Goal: Information Seeking & Learning: Learn about a topic

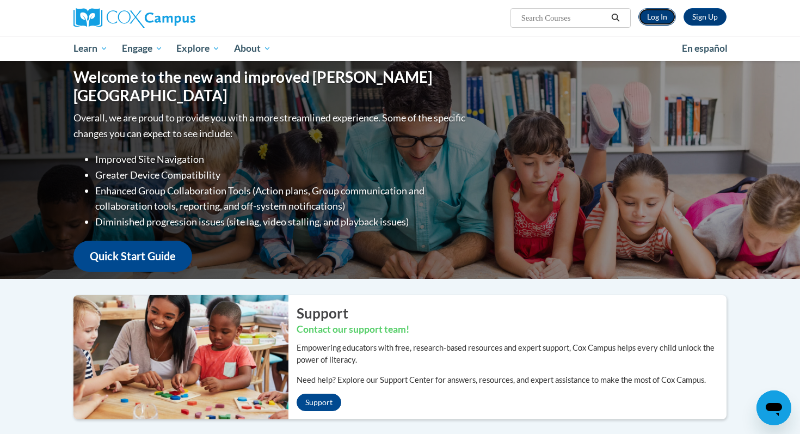
click at [658, 15] on link "Log In" at bounding box center [657, 16] width 38 height 17
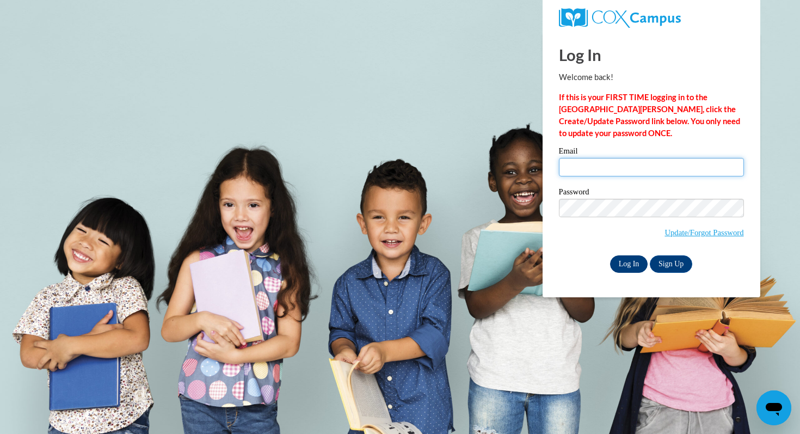
type input "julie.hetzel@muskegonorway.org"
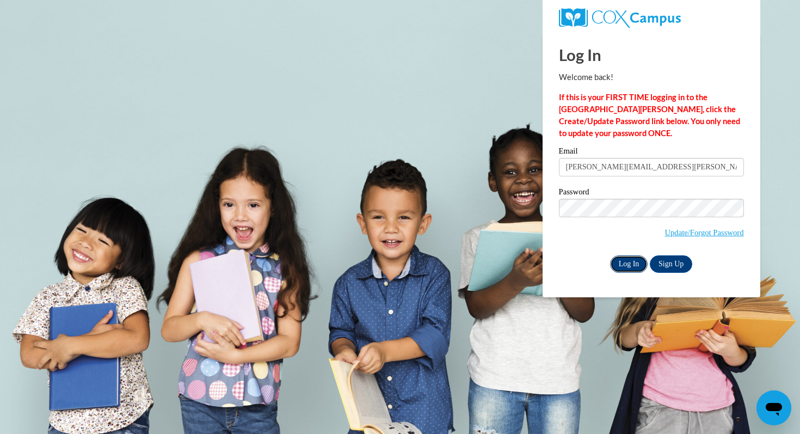
click at [628, 258] on input "Log In" at bounding box center [629, 263] width 38 height 17
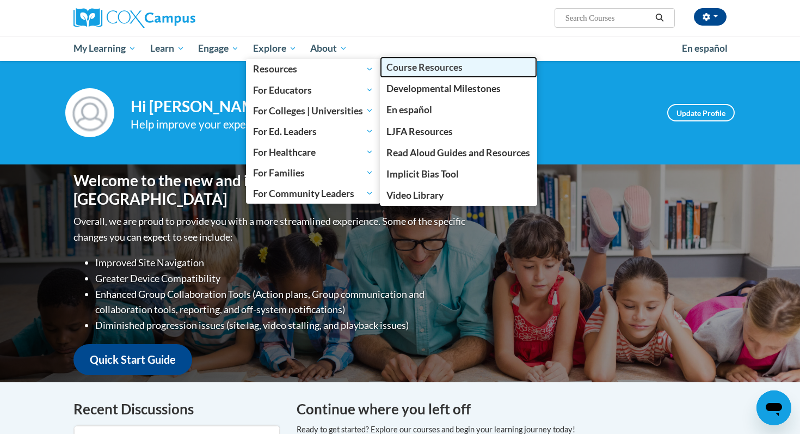
click at [396, 71] on span "Course Resources" at bounding box center [424, 66] width 76 height 11
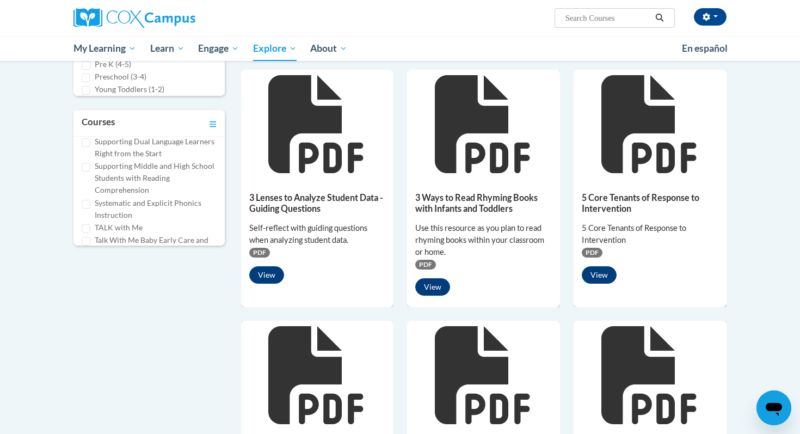
scroll to position [625, 0]
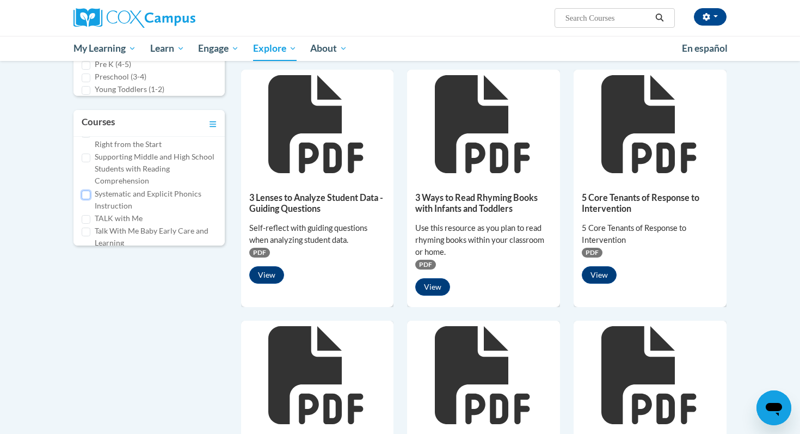
click at [87, 190] on input "Systematic and Explicit Phonics Instruction" at bounding box center [86, 194] width 9 height 9
checkbox input "true"
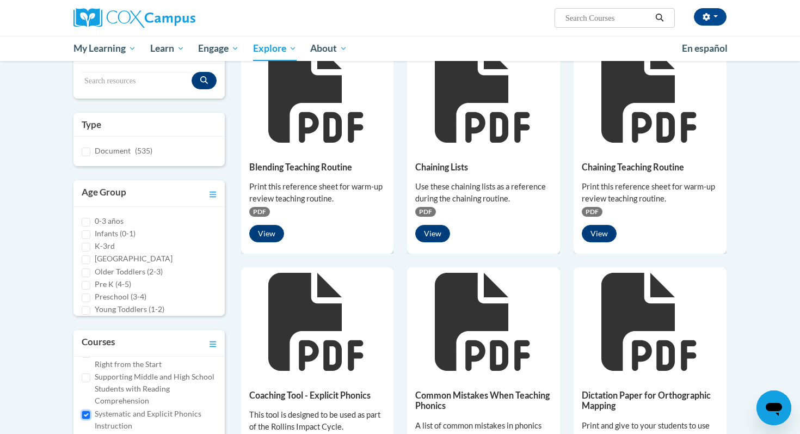
scroll to position [0, 0]
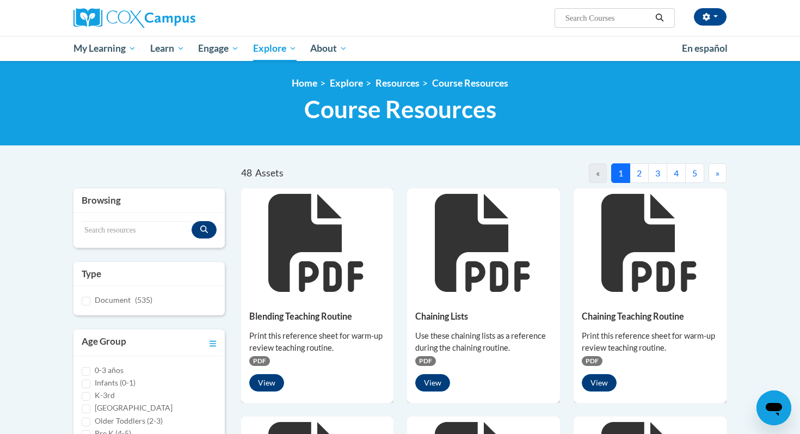
click at [640, 172] on button "2" at bounding box center [638, 173] width 19 height 20
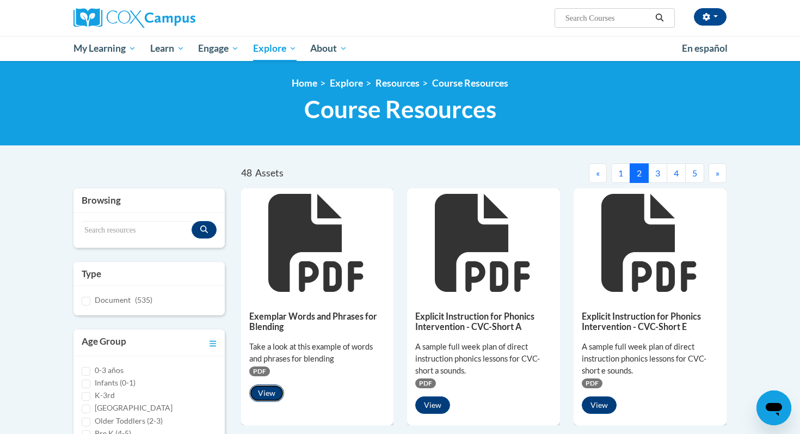
click at [268, 393] on button "View" at bounding box center [266, 392] width 35 height 17
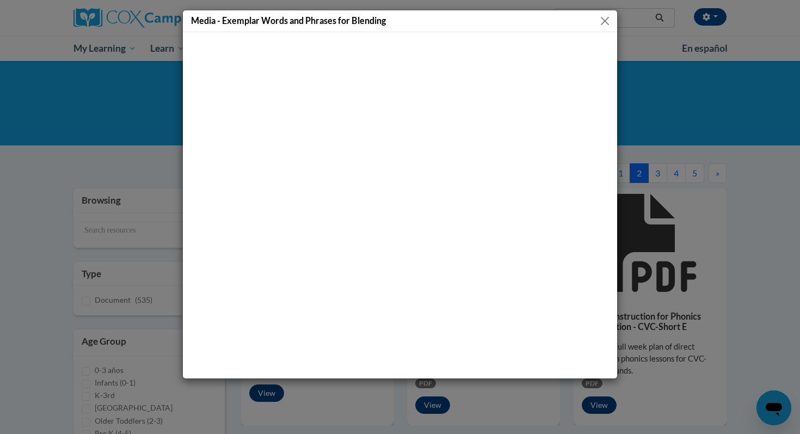
click at [603, 20] on button "Close" at bounding box center [605, 21] width 14 height 14
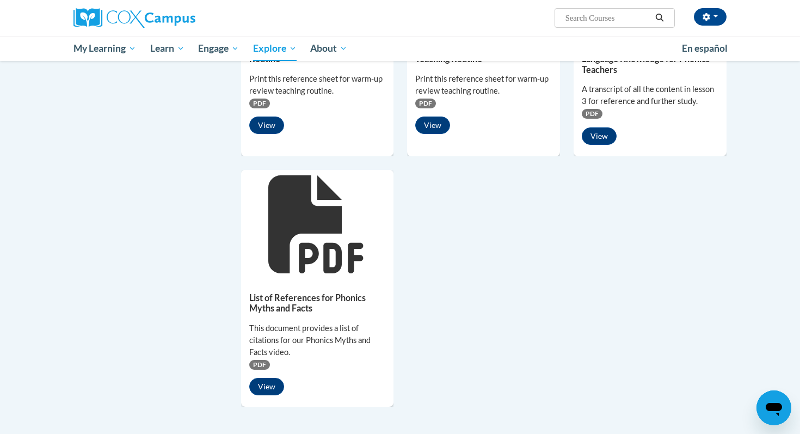
scroll to position [767, 0]
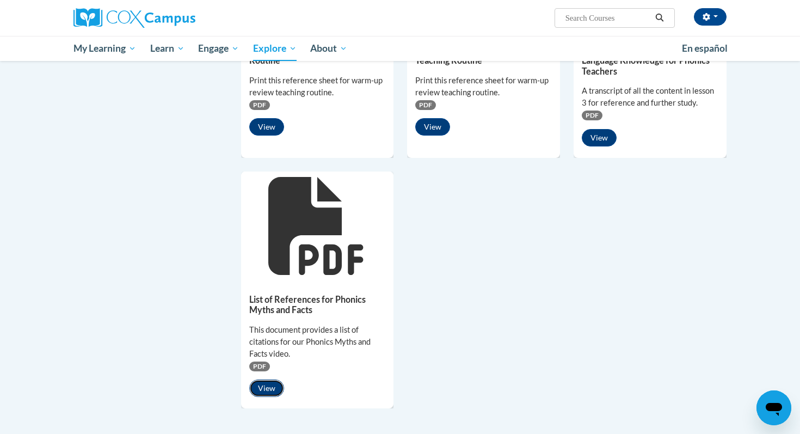
click at [266, 387] on button "View" at bounding box center [266, 387] width 35 height 17
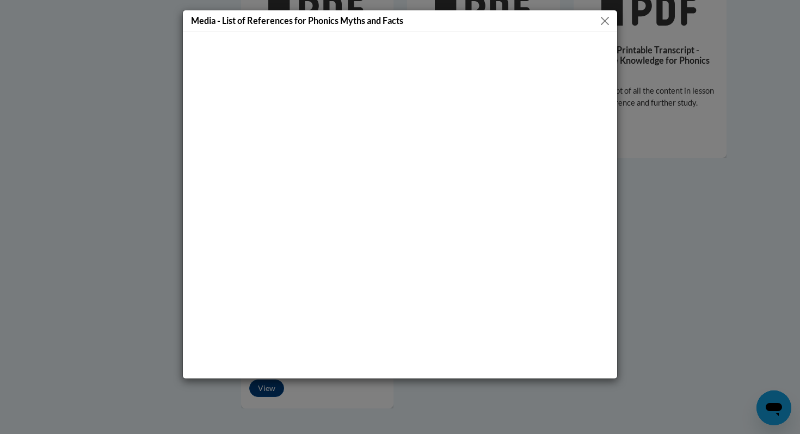
click at [606, 18] on button "Close" at bounding box center [605, 21] width 14 height 14
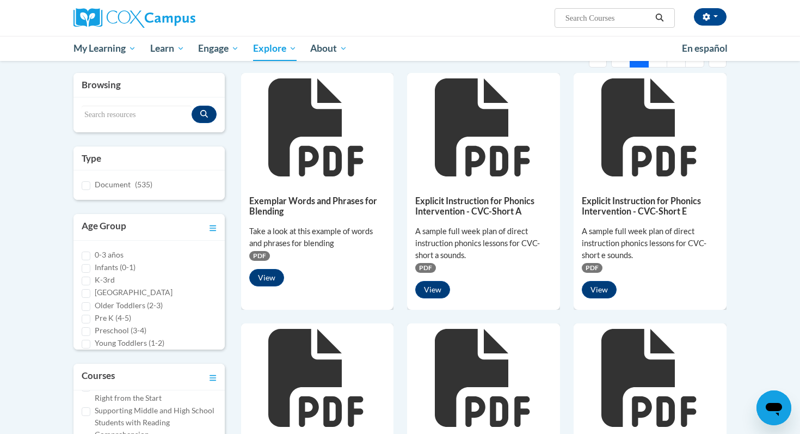
scroll to position [0, 0]
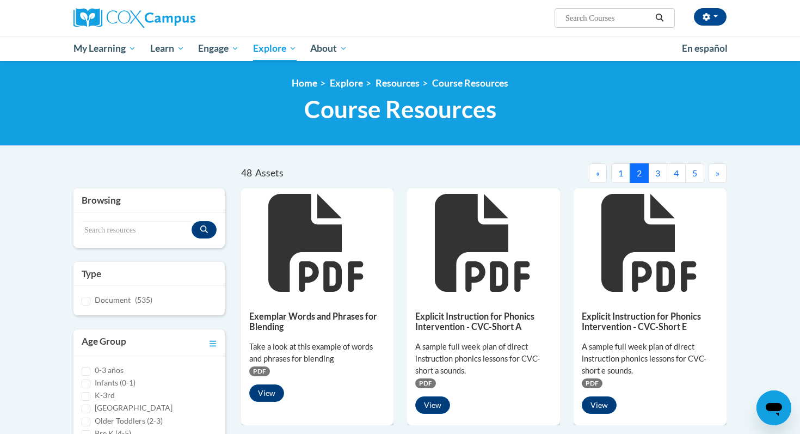
click at [660, 171] on button "3" at bounding box center [657, 173] width 19 height 20
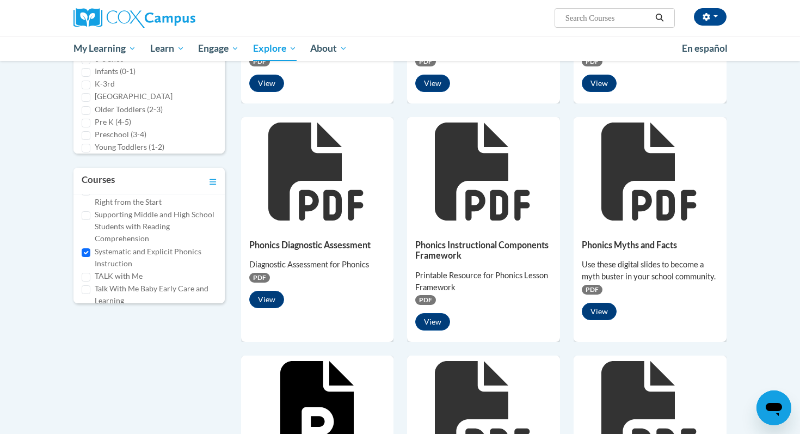
scroll to position [313, 0]
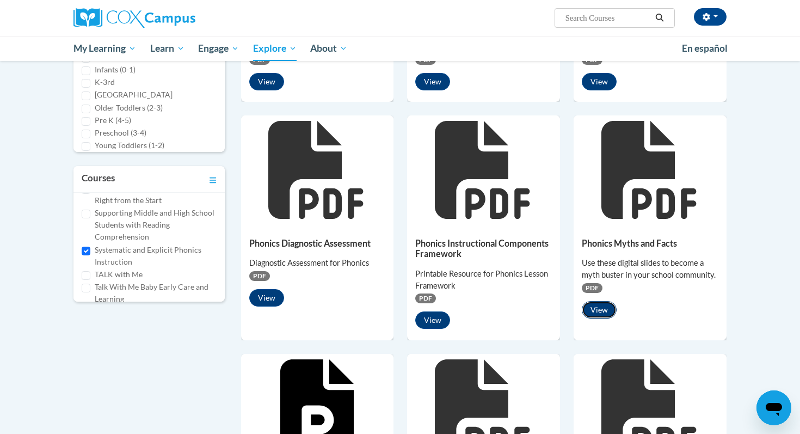
click at [599, 307] on button "View" at bounding box center [599, 309] width 35 height 17
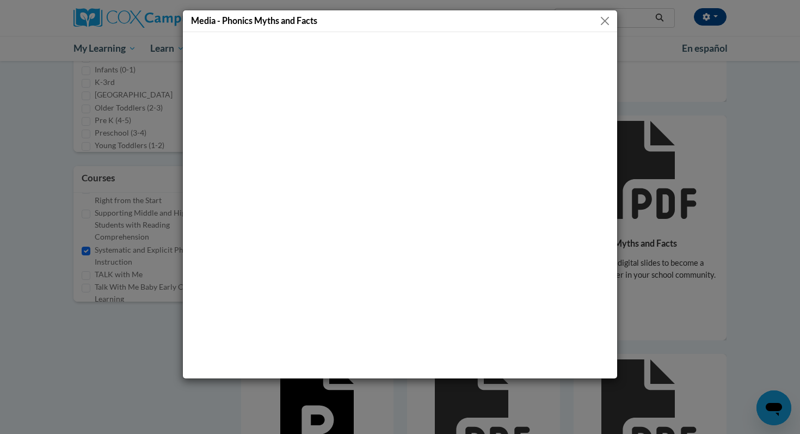
click at [603, 20] on button "Close" at bounding box center [605, 21] width 14 height 14
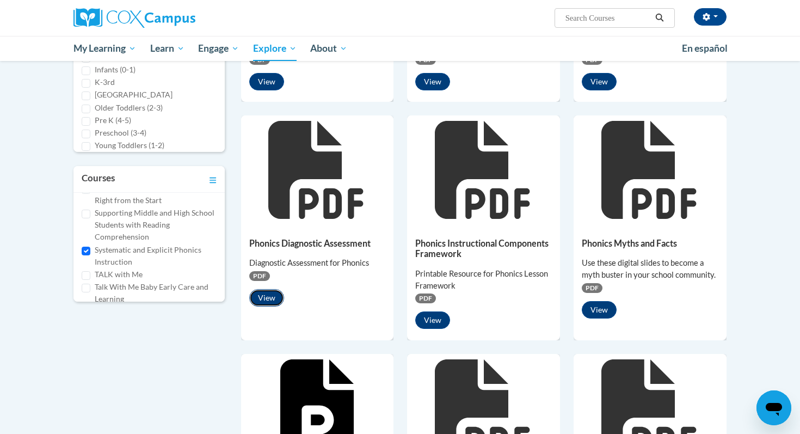
click at [263, 298] on button "View" at bounding box center [266, 297] width 35 height 17
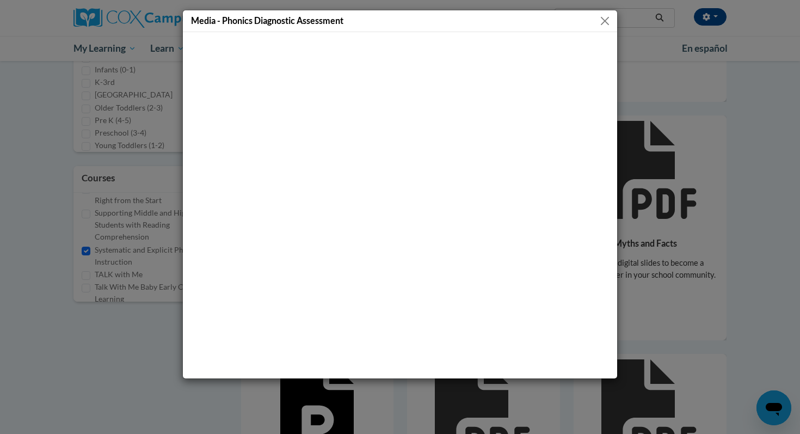
click at [608, 18] on button "Close" at bounding box center [605, 21] width 14 height 14
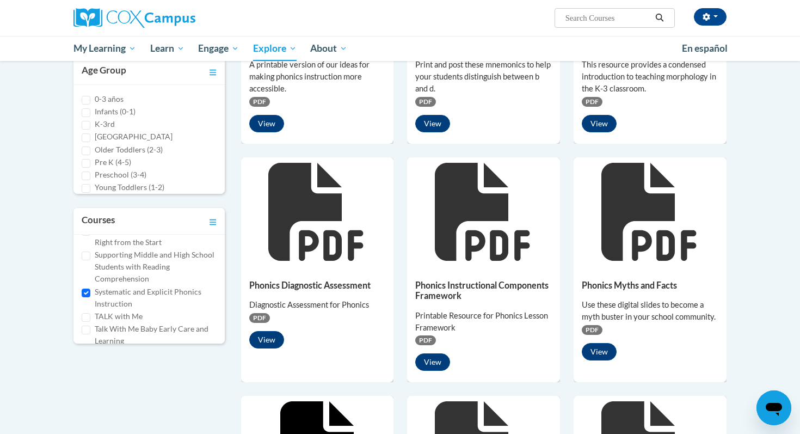
scroll to position [274, 0]
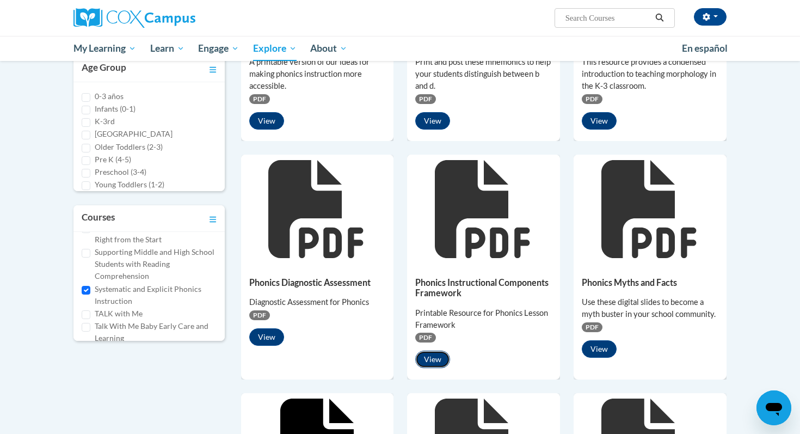
click at [434, 358] on button "View" at bounding box center [432, 358] width 35 height 17
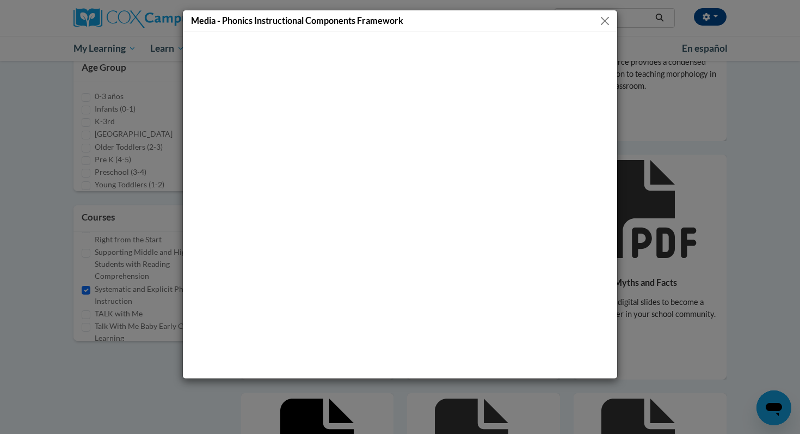
click at [605, 20] on button "Close" at bounding box center [605, 21] width 14 height 14
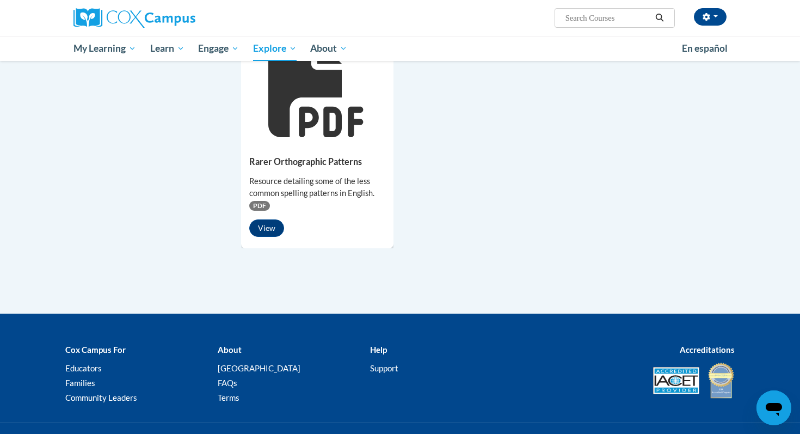
scroll to position [874, 0]
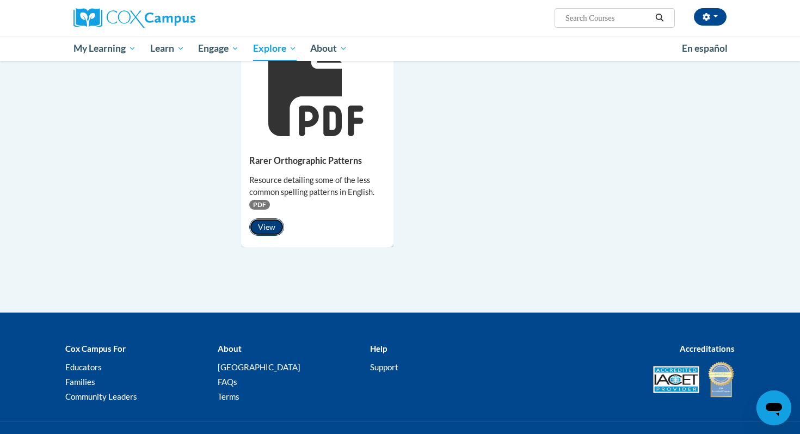
click at [266, 226] on button "View" at bounding box center [266, 226] width 35 height 17
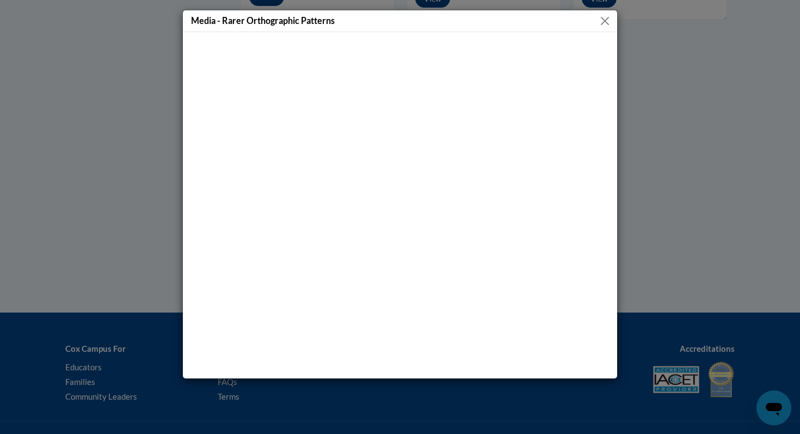
click at [607, 21] on button "Close" at bounding box center [605, 21] width 14 height 14
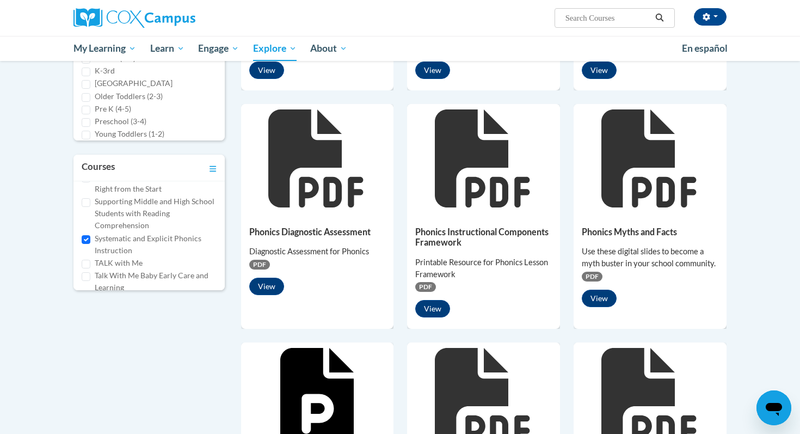
scroll to position [0, 0]
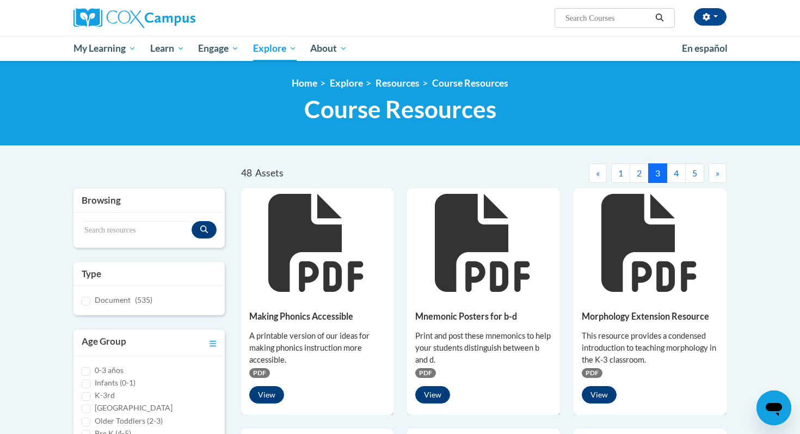
click at [676, 171] on button "4" at bounding box center [675, 173] width 19 height 20
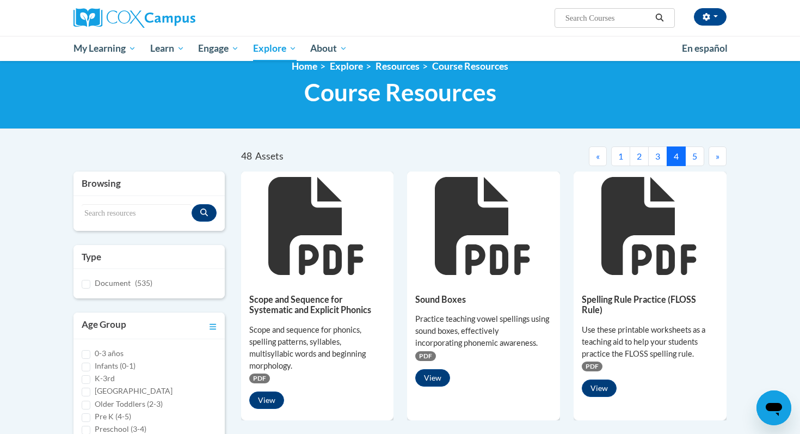
scroll to position [21, 0]
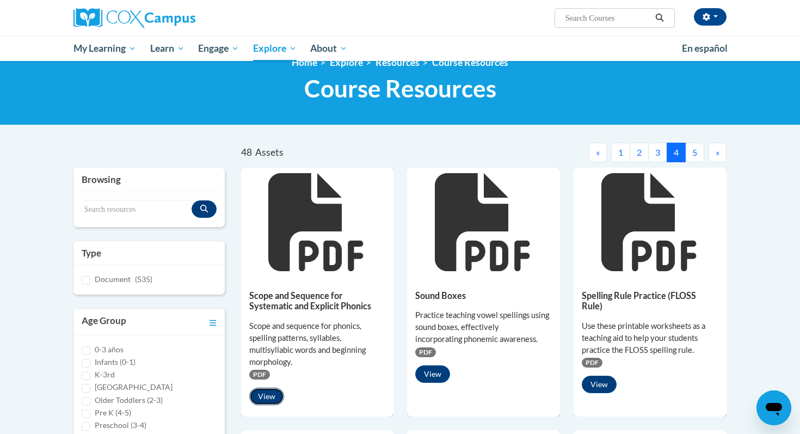
click at [263, 396] on button "View" at bounding box center [266, 395] width 35 height 17
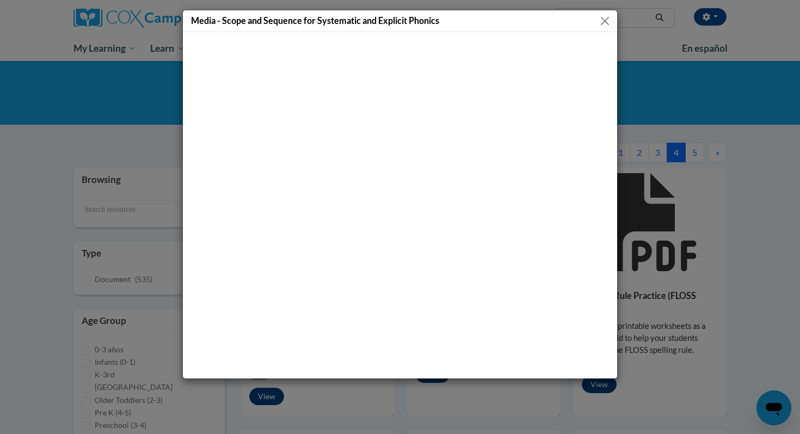
click at [603, 19] on button "Close" at bounding box center [605, 21] width 14 height 14
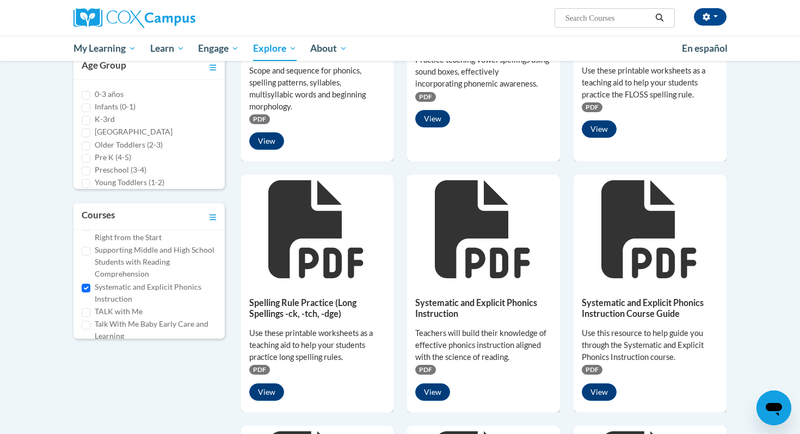
scroll to position [279, 0]
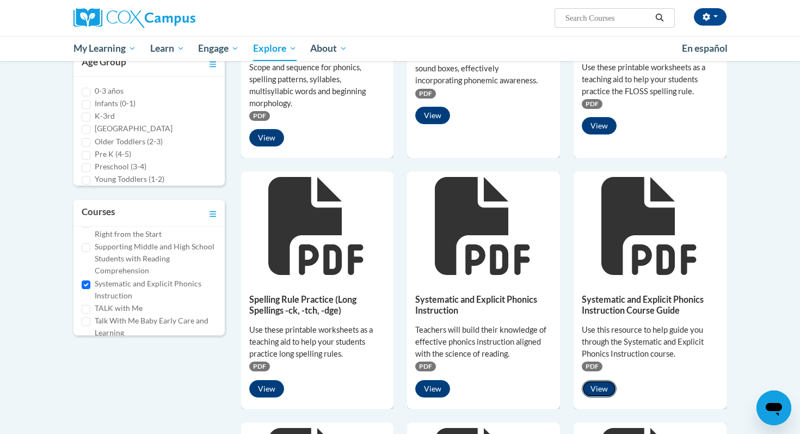
click at [608, 386] on button "View" at bounding box center [599, 388] width 35 height 17
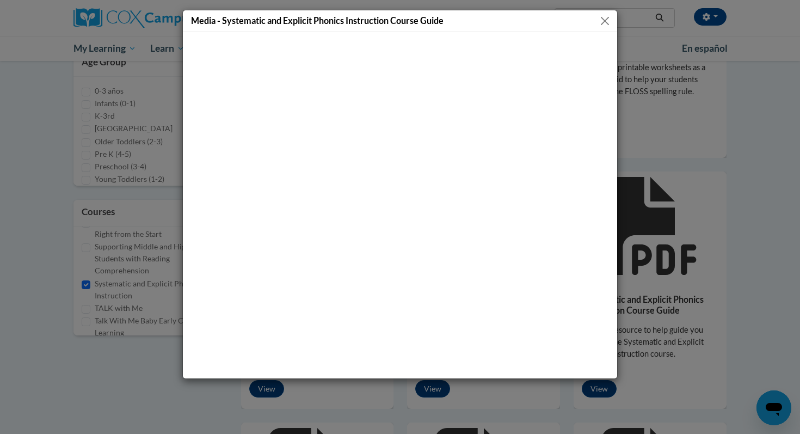
click at [604, 19] on button "Close" at bounding box center [605, 21] width 14 height 14
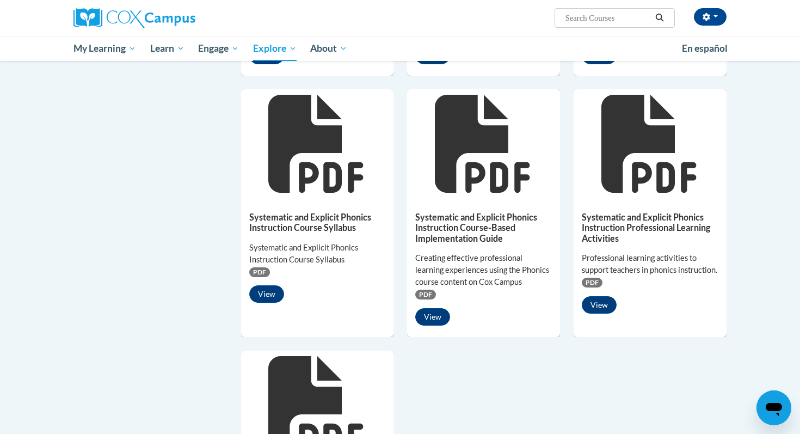
scroll to position [615, 0]
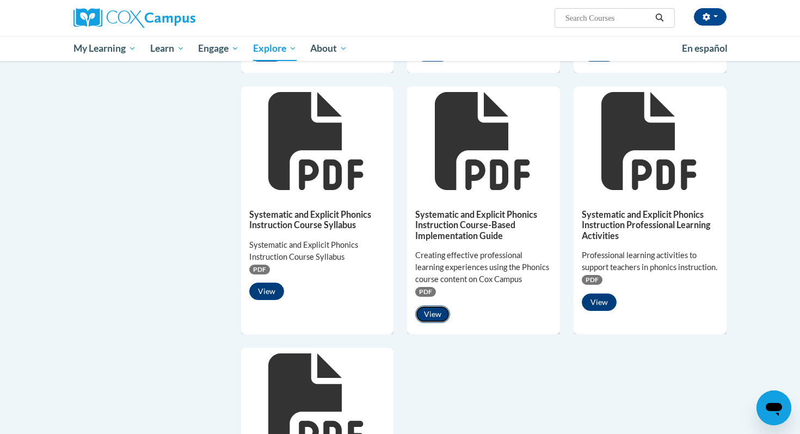
click at [434, 317] on button "View" at bounding box center [432, 313] width 35 height 17
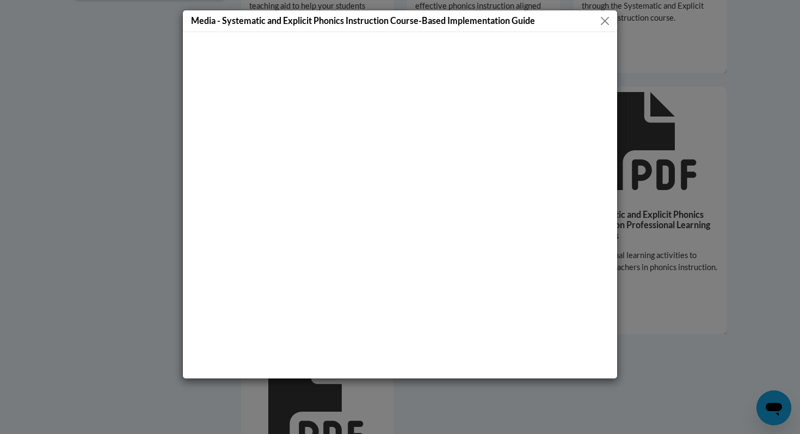
click at [608, 20] on button "Close" at bounding box center [605, 21] width 14 height 14
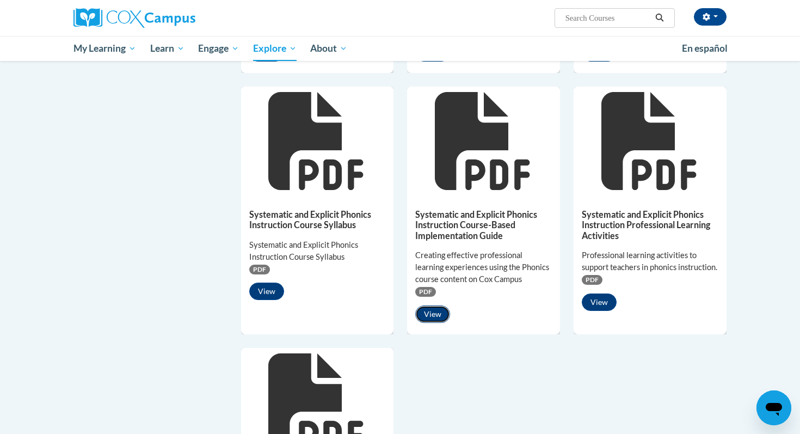
click at [436, 311] on button "View" at bounding box center [432, 313] width 35 height 17
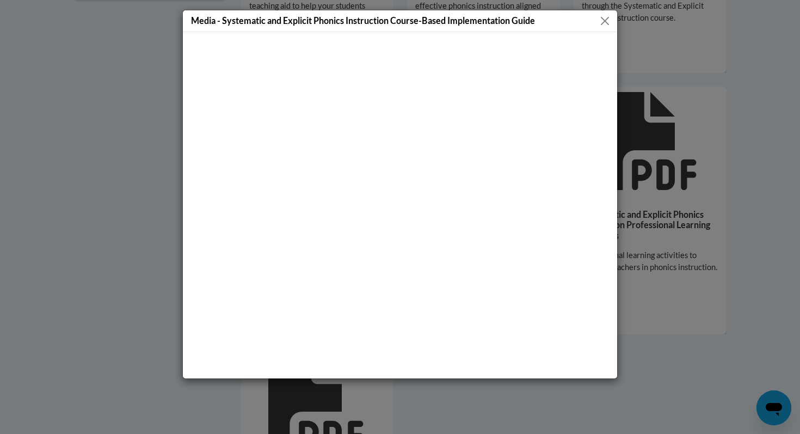
click at [599, 23] on button "Close" at bounding box center [605, 21] width 14 height 14
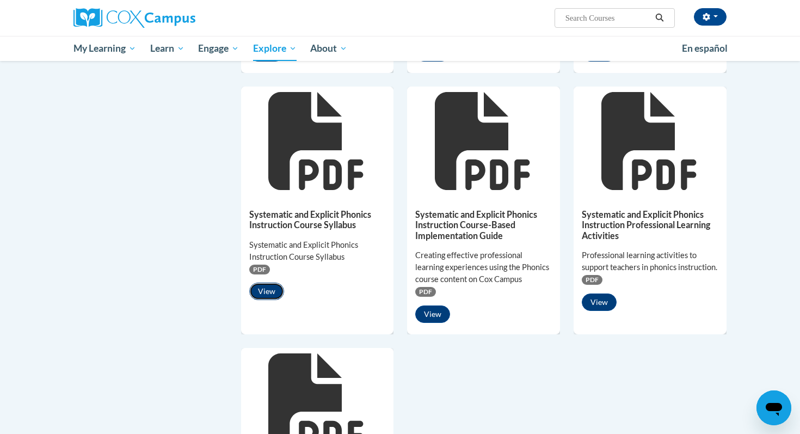
click at [263, 290] on button "View" at bounding box center [266, 290] width 35 height 17
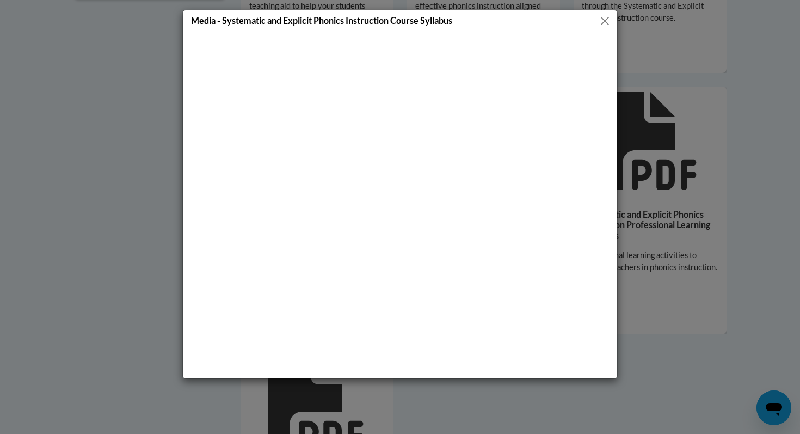
click at [607, 20] on button "Close" at bounding box center [605, 21] width 14 height 14
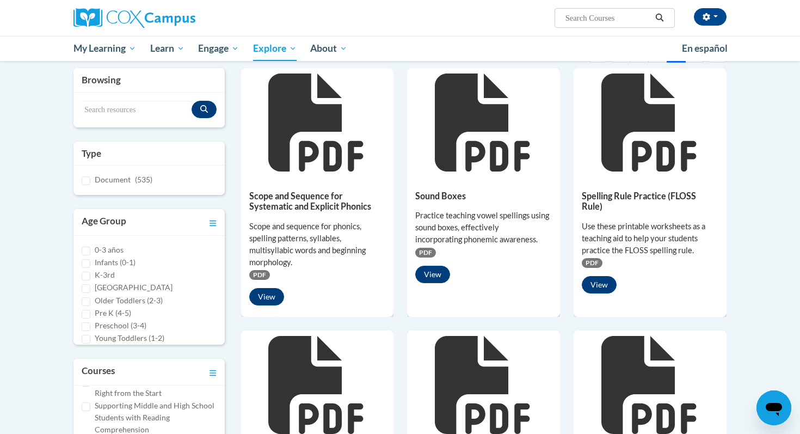
scroll to position [0, 0]
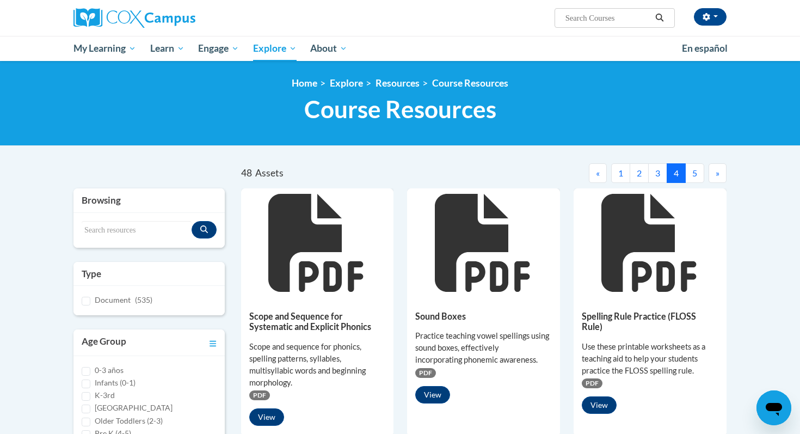
click at [692, 177] on button "5" at bounding box center [694, 173] width 19 height 20
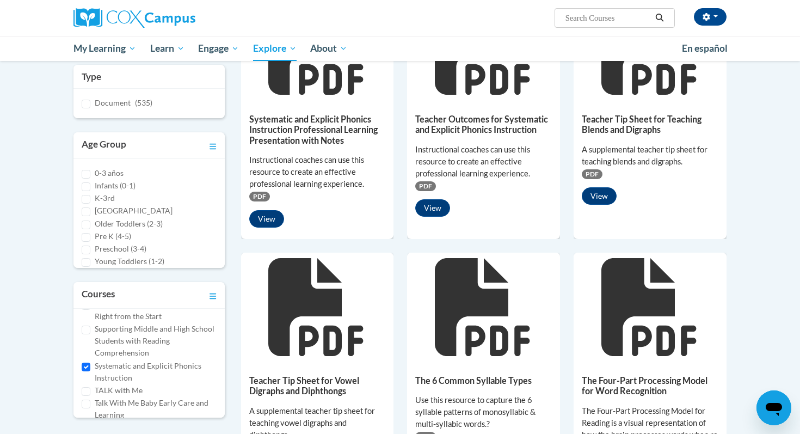
scroll to position [194, 0]
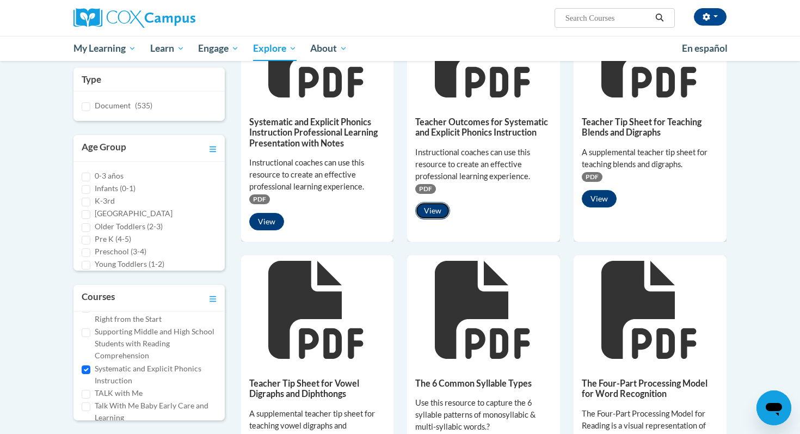
click at [434, 213] on button "View" at bounding box center [432, 210] width 35 height 17
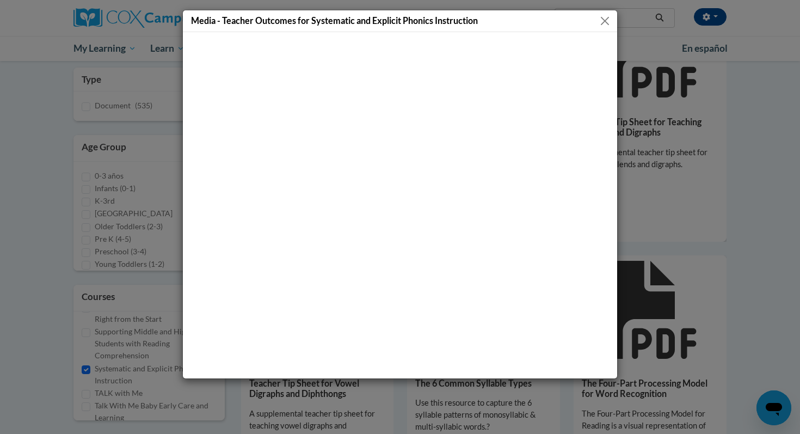
click at [604, 18] on button "Close" at bounding box center [605, 21] width 14 height 14
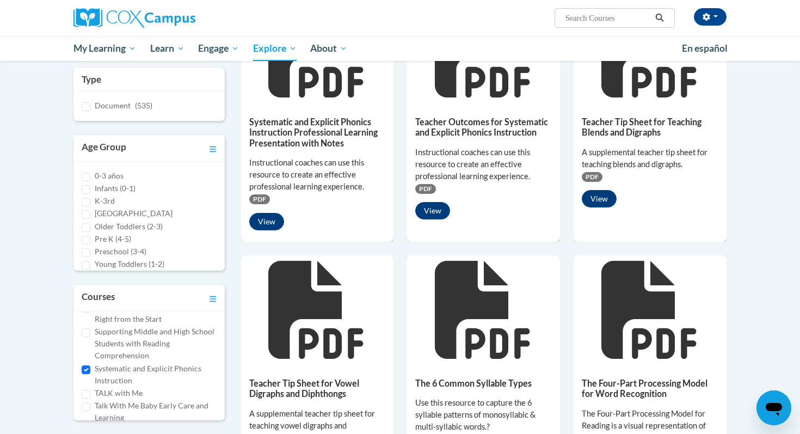
click at [505, 337] on icon at bounding box center [482, 310] width 95 height 98
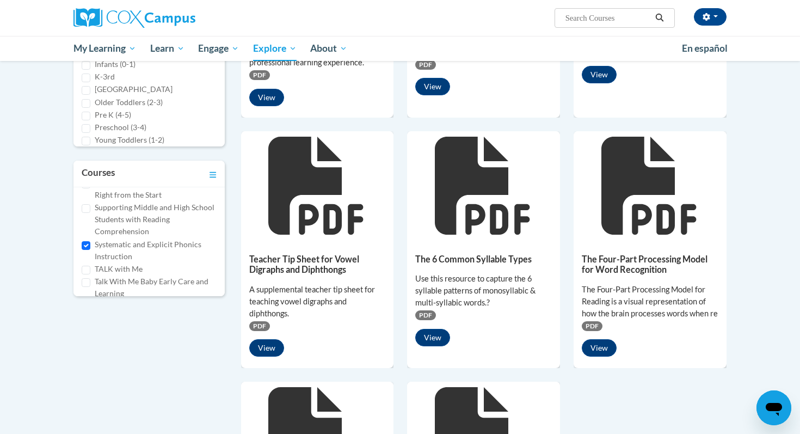
scroll to position [326, 0]
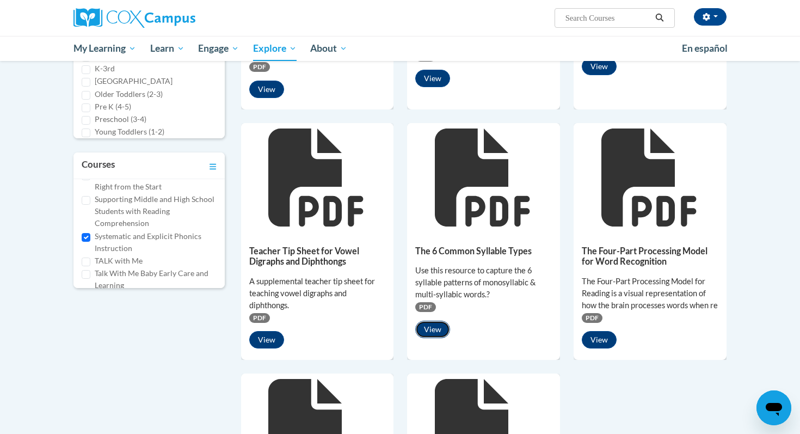
click at [435, 323] on button "View" at bounding box center [432, 328] width 35 height 17
